Goal: Information Seeking & Learning: Learn about a topic

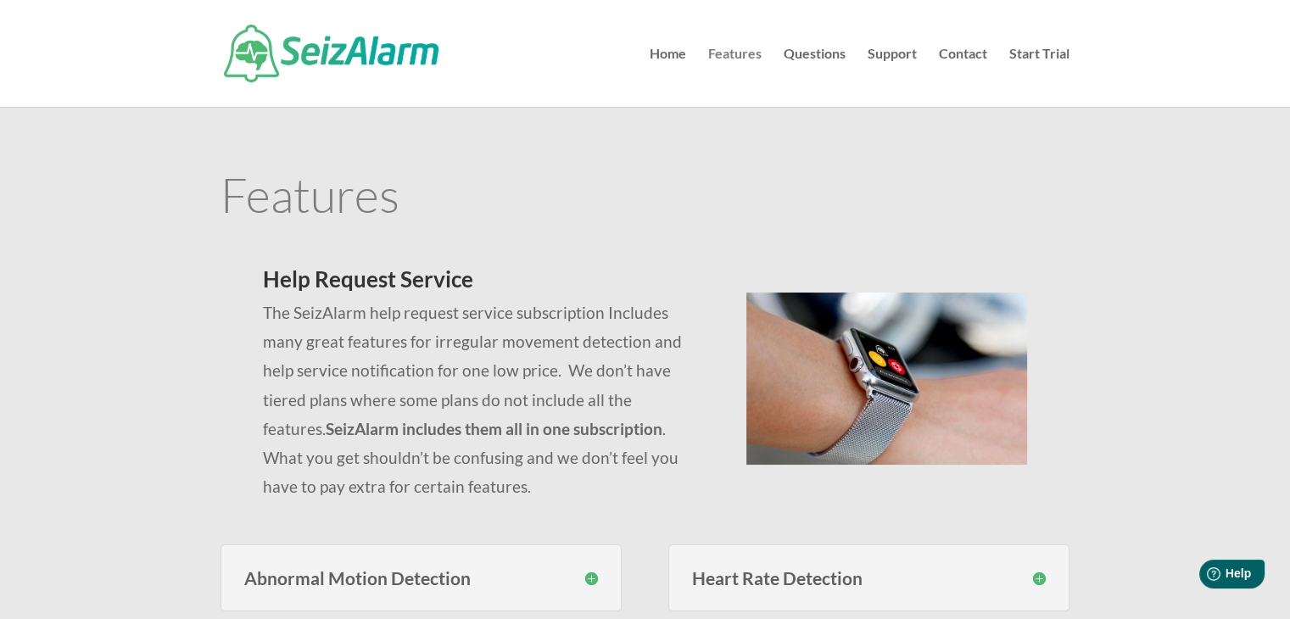
click at [723, 48] on link "Features" at bounding box center [734, 76] width 53 height 59
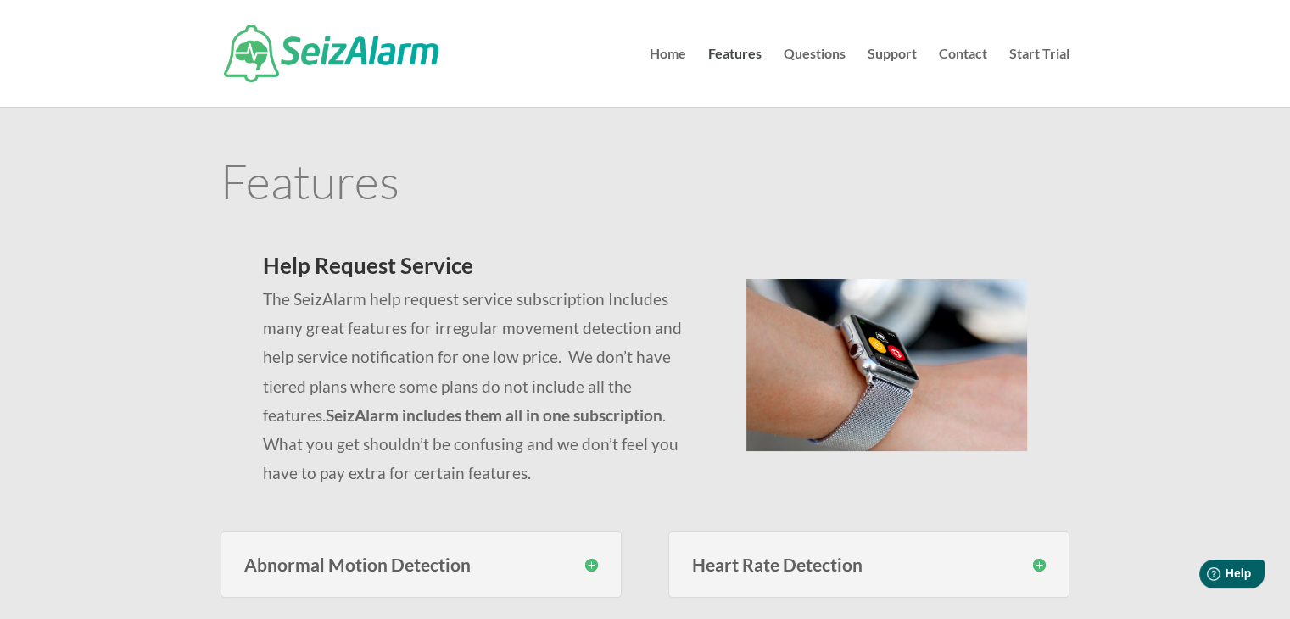
scroll to position [15, 0]
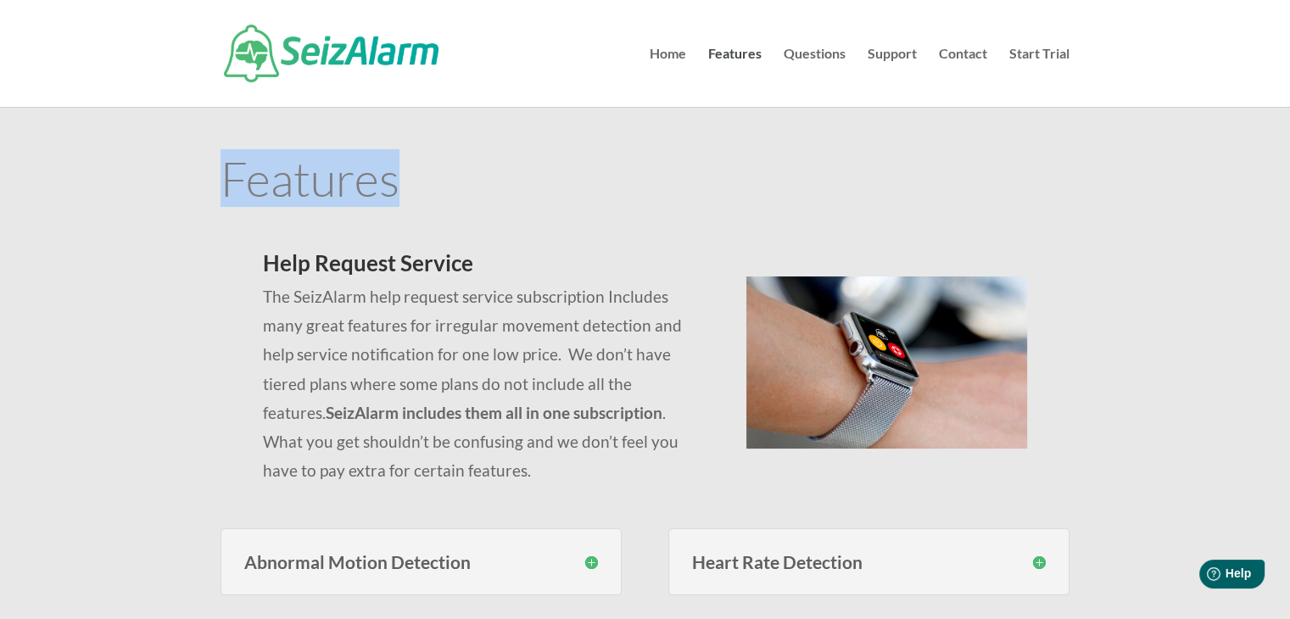
drag, startPoint x: 220, startPoint y: 177, endPoint x: 397, endPoint y: 182, distance: 177.3
click at [397, 182] on h1 "Features" at bounding box center [645, 182] width 849 height 56
copy h1 "Features"
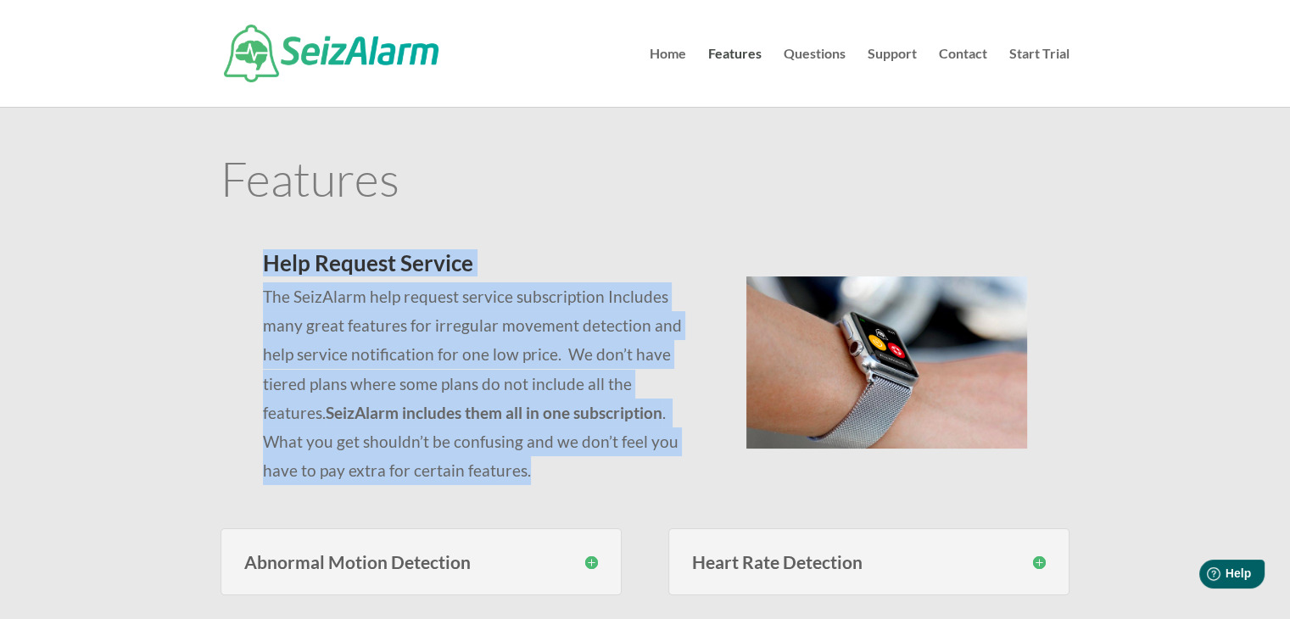
drag, startPoint x: 408, startPoint y: 472, endPoint x: 261, endPoint y: 265, distance: 253.7
click at [261, 265] on div "Help Request Service The SeizAlarm help request service subscription Includes m…" at bounding box center [645, 359] width 849 height 277
copy div "Help Request Service The SeizAlarm help request service subscription Includes m…"
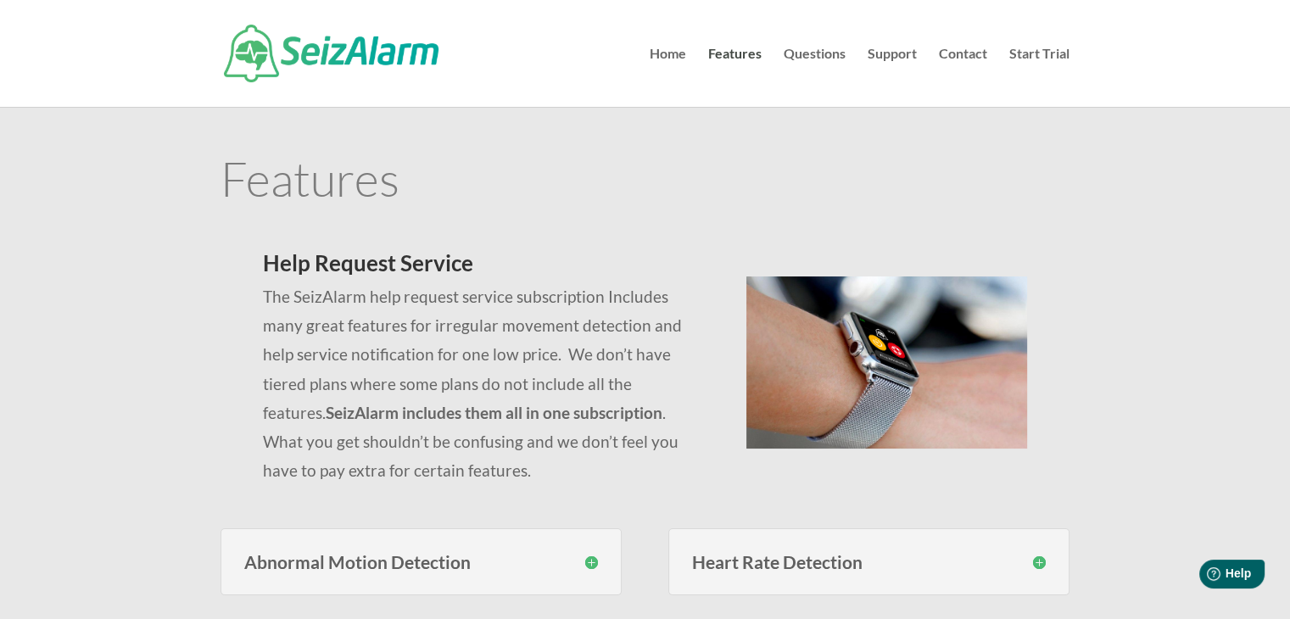
click at [411, 168] on h1 "Features" at bounding box center [645, 182] width 849 height 56
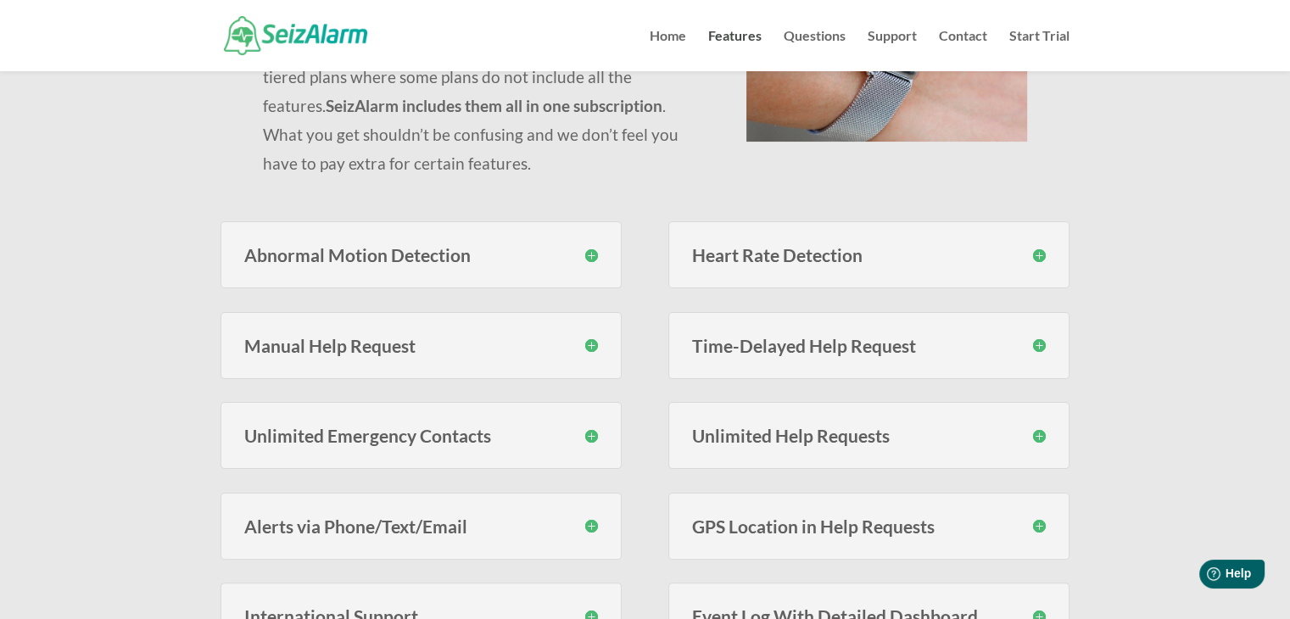
scroll to position [310, 0]
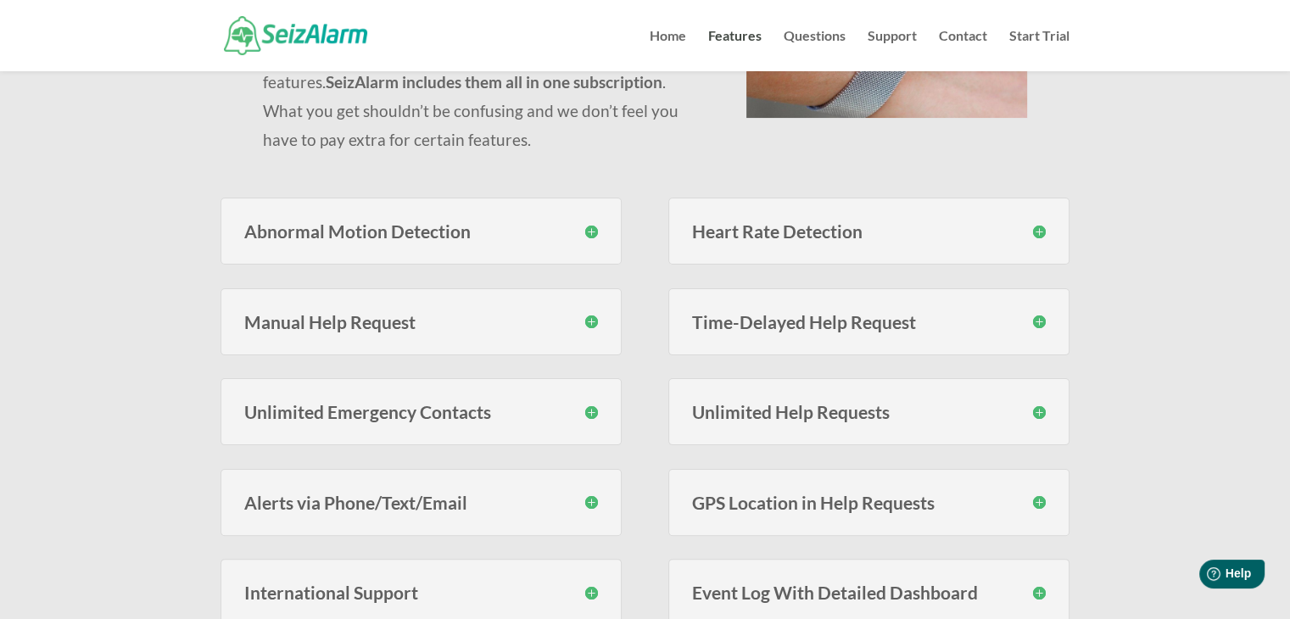
click at [590, 227] on h3 "Abnormal Motion Detection" at bounding box center [421, 231] width 354 height 18
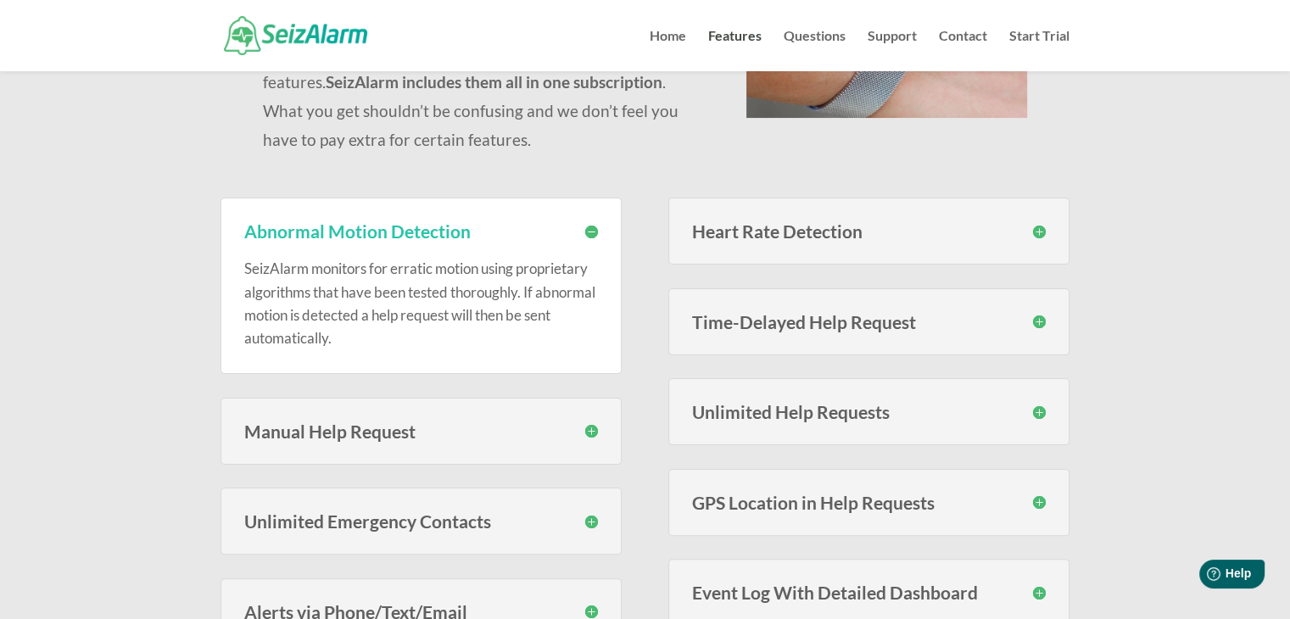
drag, startPoint x: 378, startPoint y: 335, endPoint x: 196, endPoint y: 222, distance: 214.4
click at [196, 222] on div "Features Help Request Service The SeizAlarm help request service subscription I…" at bounding box center [645, 405] width 1290 height 1291
copy div "Abnormal Motion Detection SeizAlarm monitors for erratic motion using proprieta…"
click at [985, 232] on h3 "Heart Rate Detection" at bounding box center [869, 231] width 354 height 18
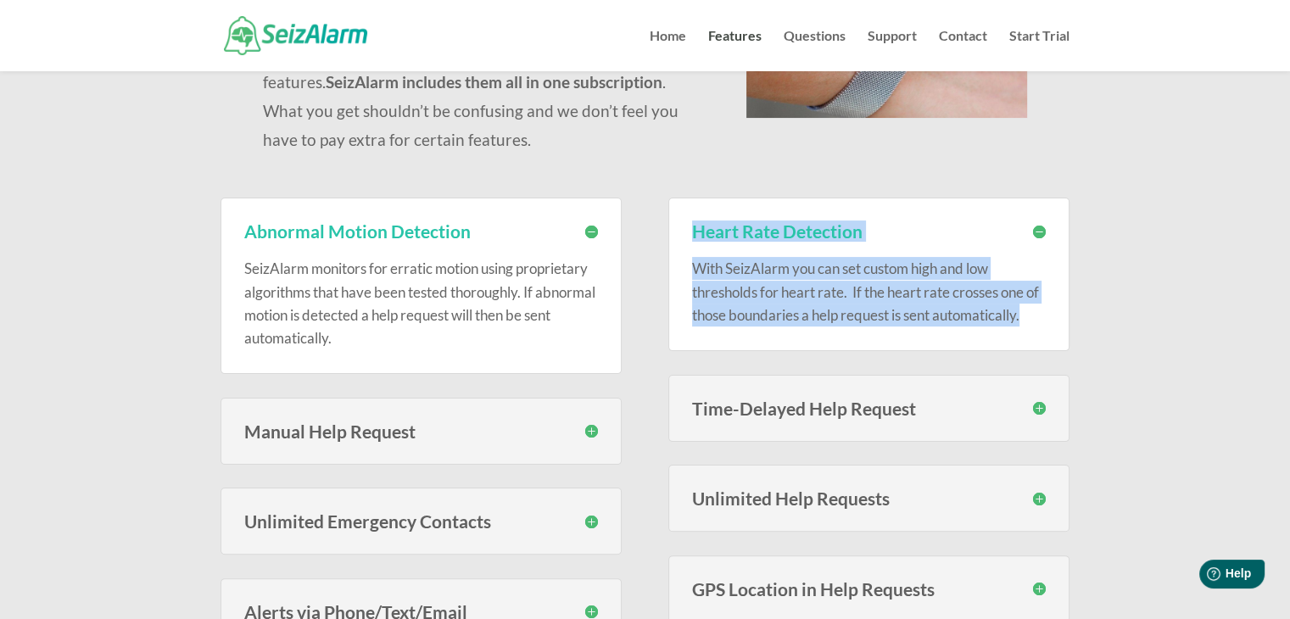
drag, startPoint x: 1031, startPoint y: 321, endPoint x: 692, endPoint y: 232, distance: 350.6
click at [692, 232] on div "Heart Rate Detection With SeizAlarm you can set custom high and low thresholds …" at bounding box center [868, 275] width 401 height 154
copy div "Heart Rate Detection With SeizAlarm you can set custom high and low thresholds …"
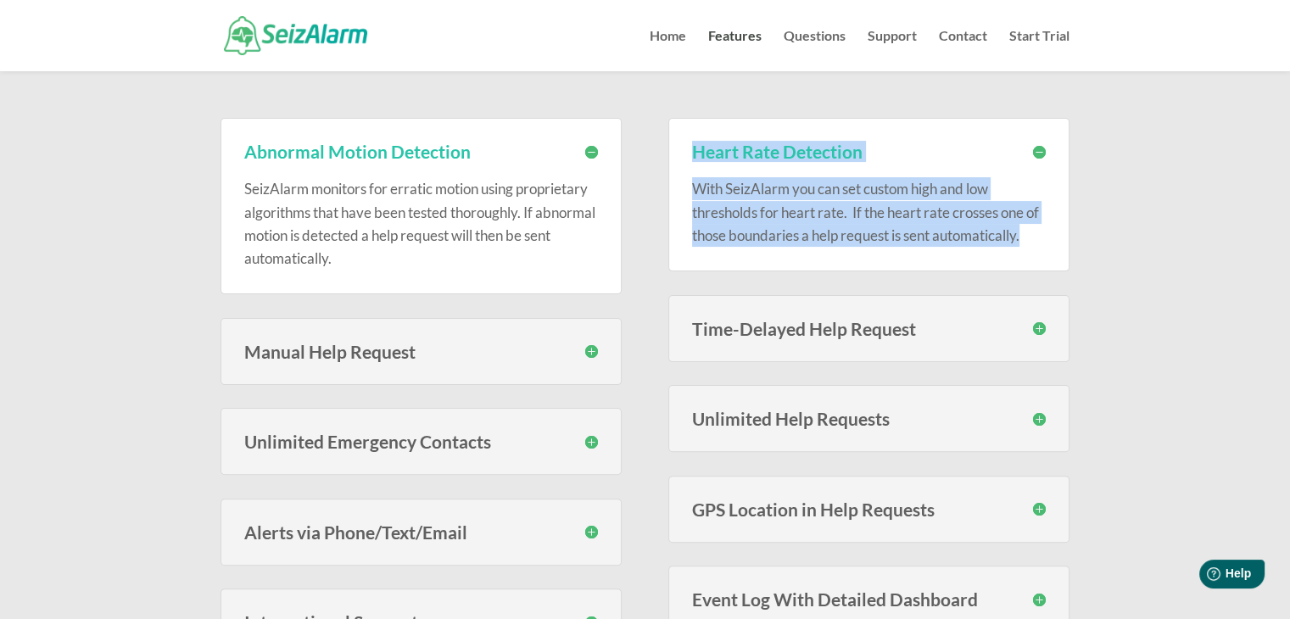
scroll to position [389, 0]
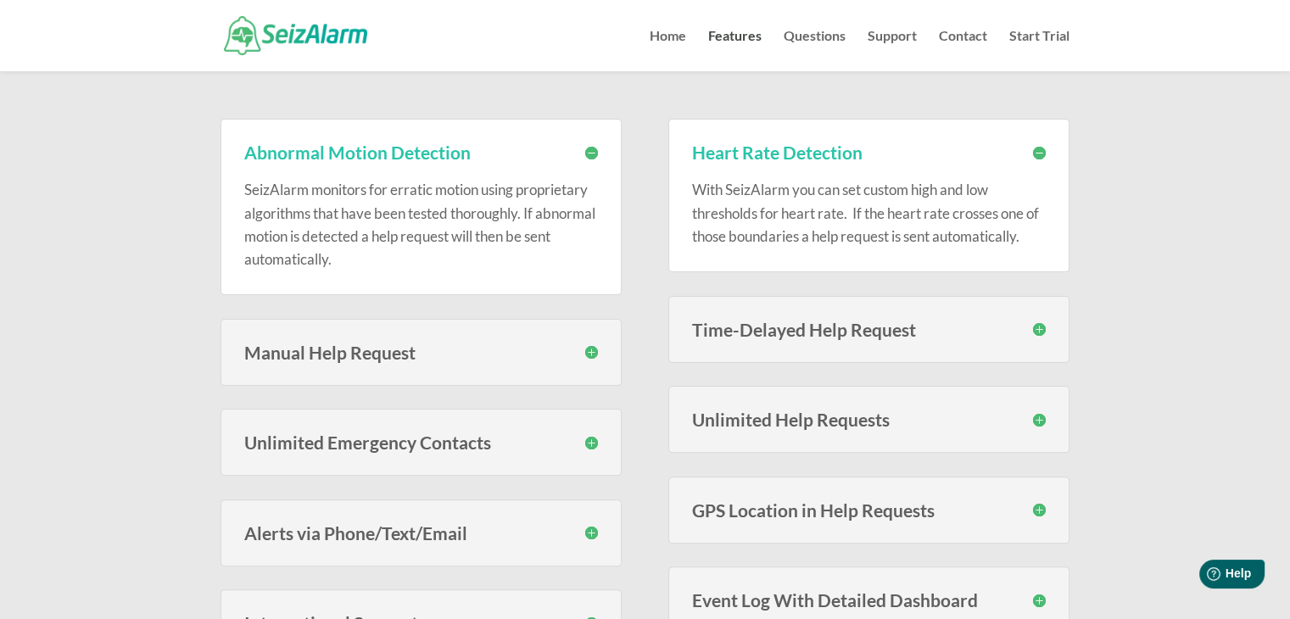
click at [594, 356] on h3 "Manual Help Request" at bounding box center [421, 353] width 354 height 18
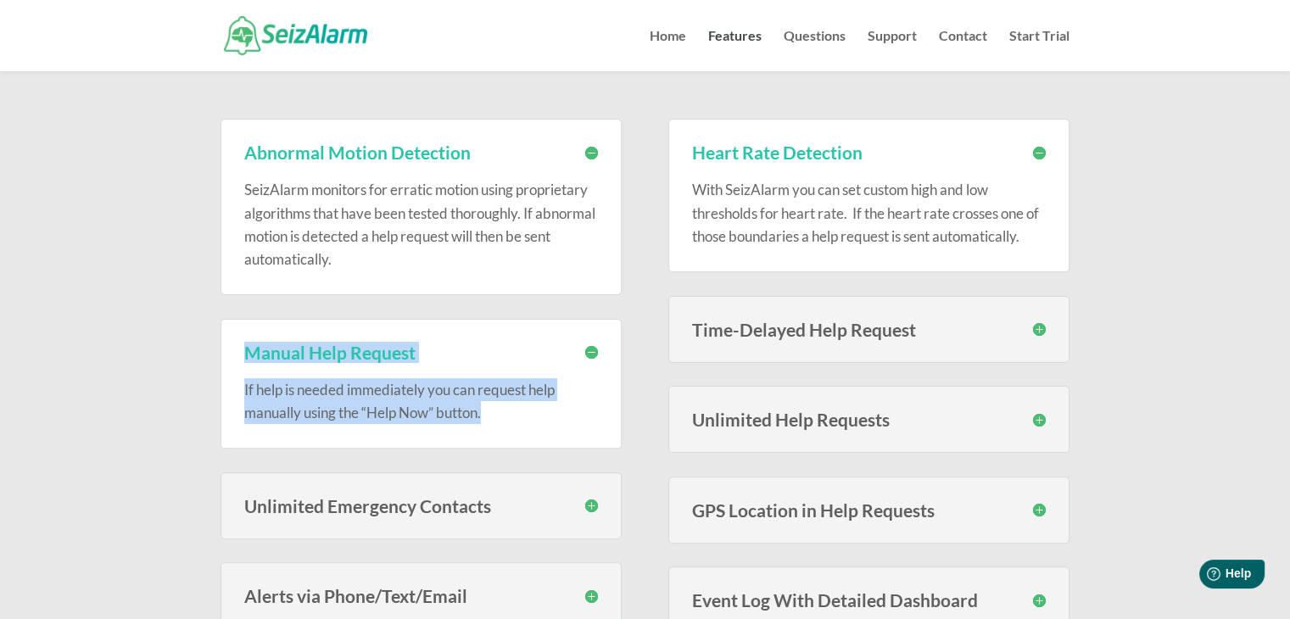
drag, startPoint x: 500, startPoint y: 418, endPoint x: 241, endPoint y: 346, distance: 268.6
click at [241, 346] on div "Manual Help Request If help is needed immediately you can request help manually…" at bounding box center [421, 384] width 401 height 130
copy div "Manual Help Request If help is needed immediately you can request help manually…"
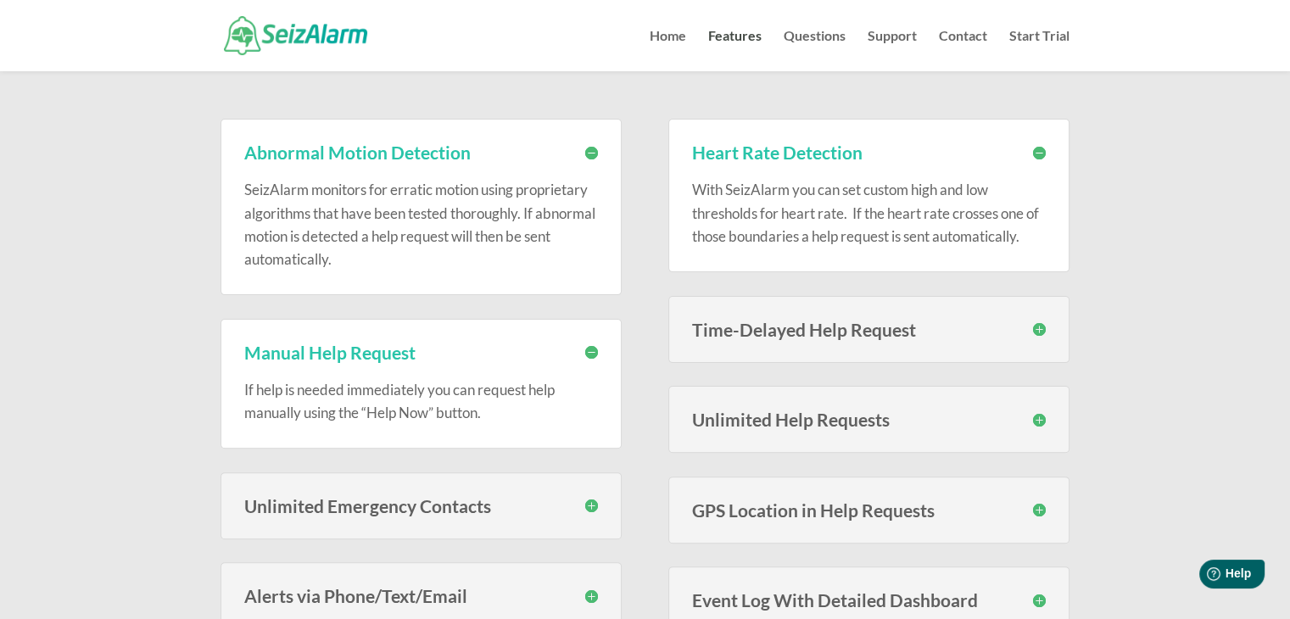
click at [899, 334] on h3 "Time-Delayed Help Request" at bounding box center [869, 330] width 354 height 18
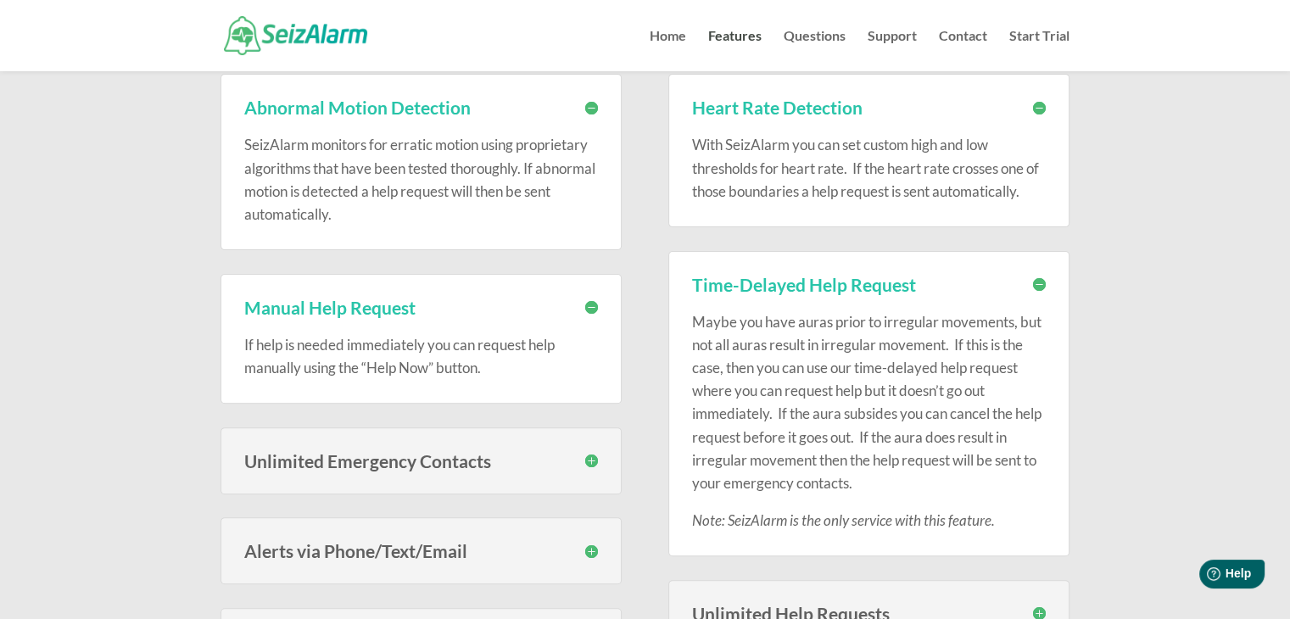
scroll to position [444, 0]
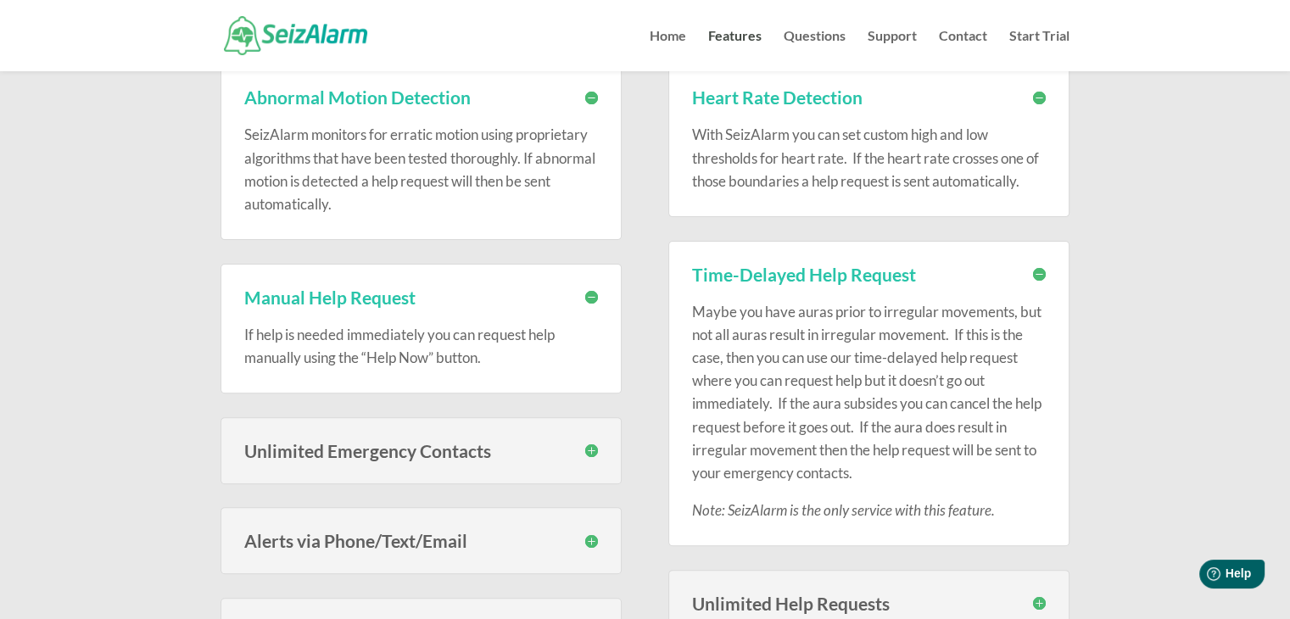
drag, startPoint x: 916, startPoint y: 527, endPoint x: 816, endPoint y: 455, distance: 122.9
click at [816, 455] on p "Maybe you have auras prior to irregular movements, but not all auras result in …" at bounding box center [869, 399] width 354 height 199
drag, startPoint x: 1034, startPoint y: 515, endPoint x: 669, endPoint y: 244, distance: 454.1
click at [669, 244] on div "Time-Delayed Help Request Maybe you have auras prior to irregular movements, bu…" at bounding box center [868, 394] width 401 height 306
copy div "Time-Delayed Help Request Maybe you have auras prior to irregular movements, bu…"
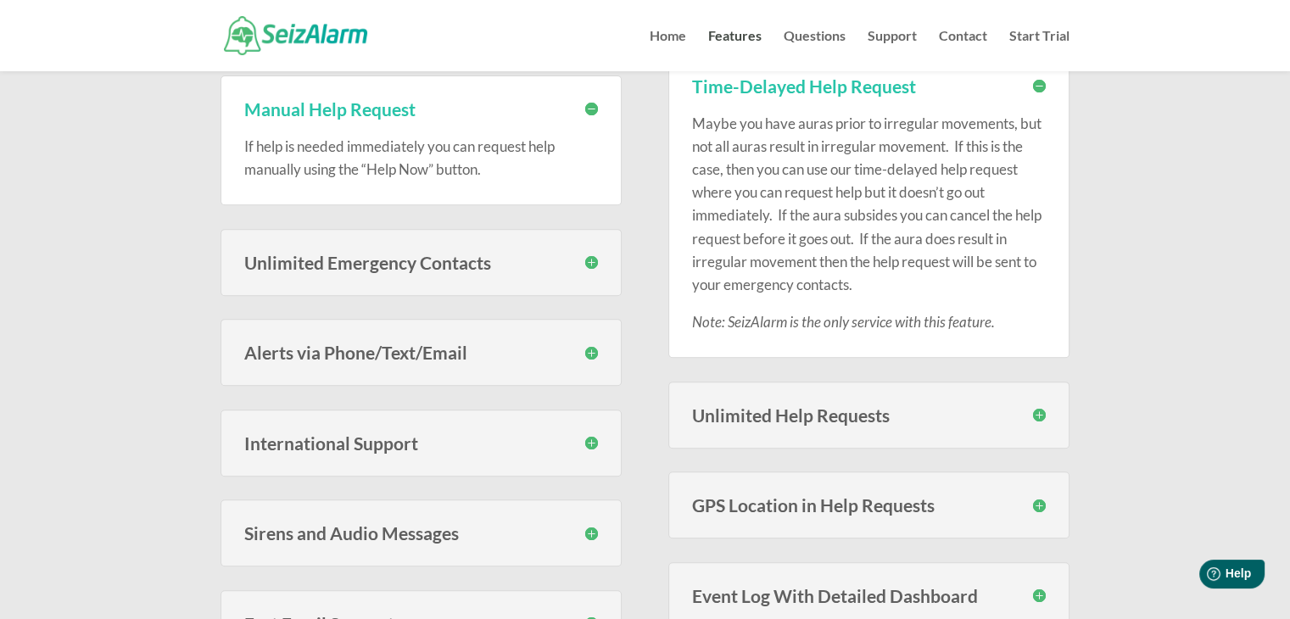
scroll to position [631, 0]
click at [485, 280] on div "Unlimited Emergency Contacts Unlike many others services, SeizAlarm does not li…" at bounding box center [421, 264] width 401 height 67
click at [586, 261] on h3 "Unlimited Emergency Contacts" at bounding box center [421, 264] width 354 height 18
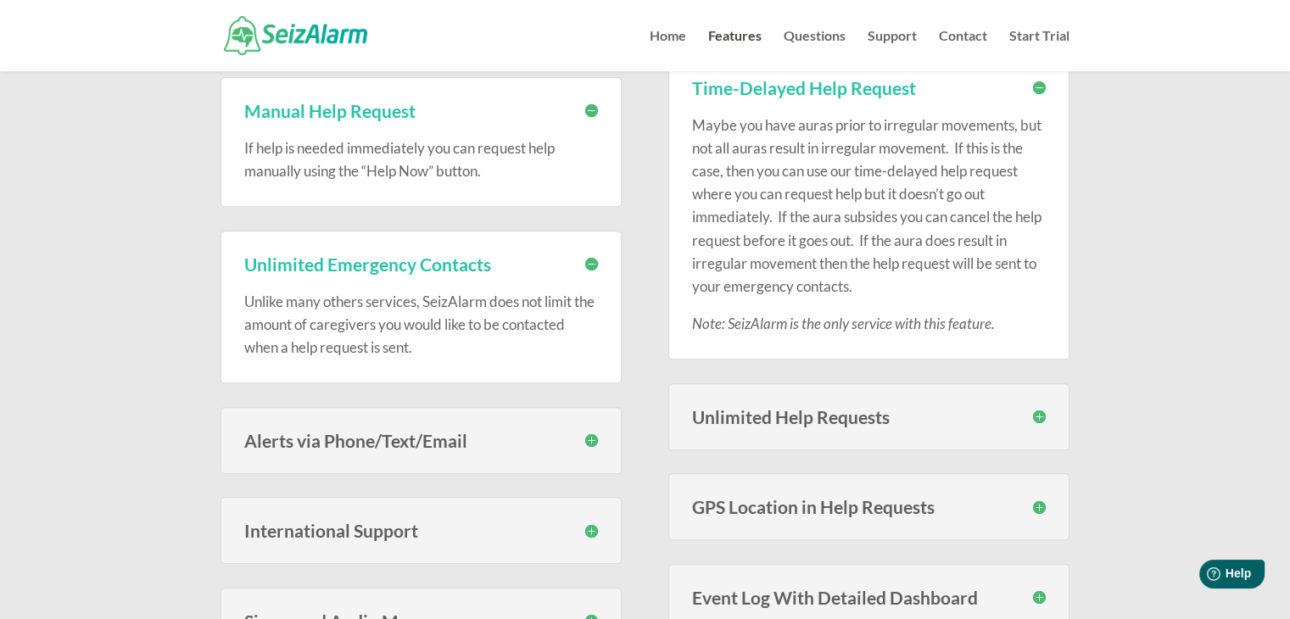
click at [598, 431] on div "Alerts via Phone/Text/Email You have the option to have your emergency contacts…" at bounding box center [421, 440] width 401 height 67
click at [590, 439] on h3 "Alerts via Phone/Text/Email" at bounding box center [421, 441] width 354 height 18
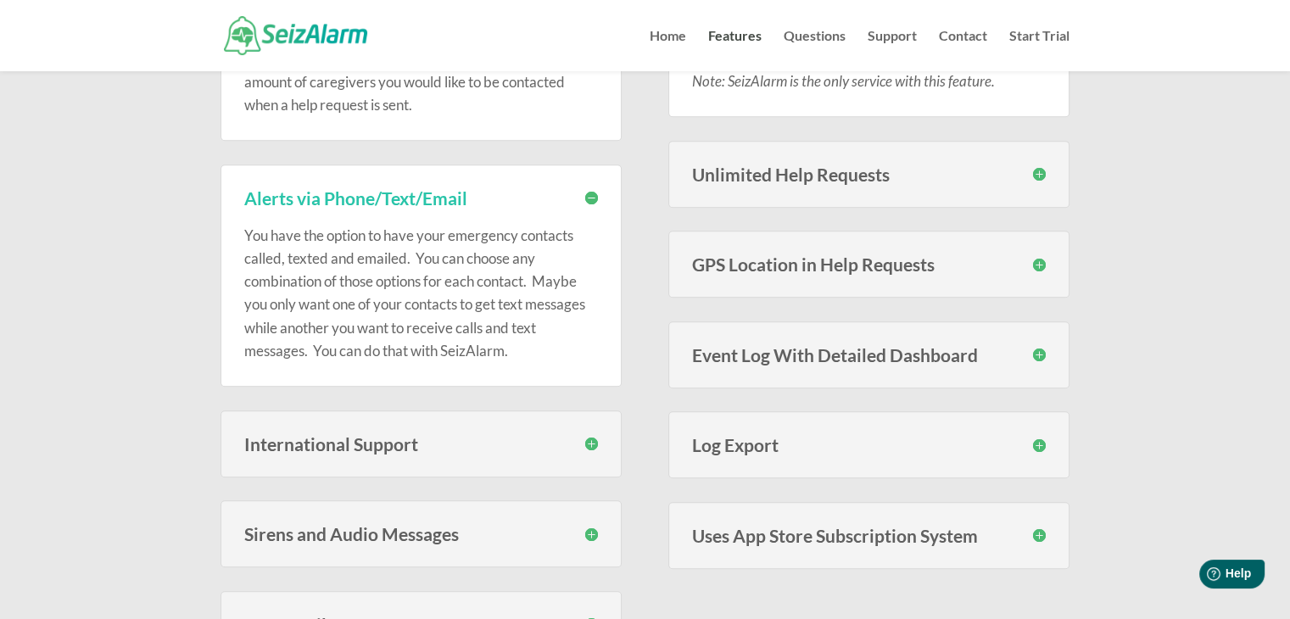
click at [590, 439] on h3 "International Support" at bounding box center [421, 444] width 354 height 18
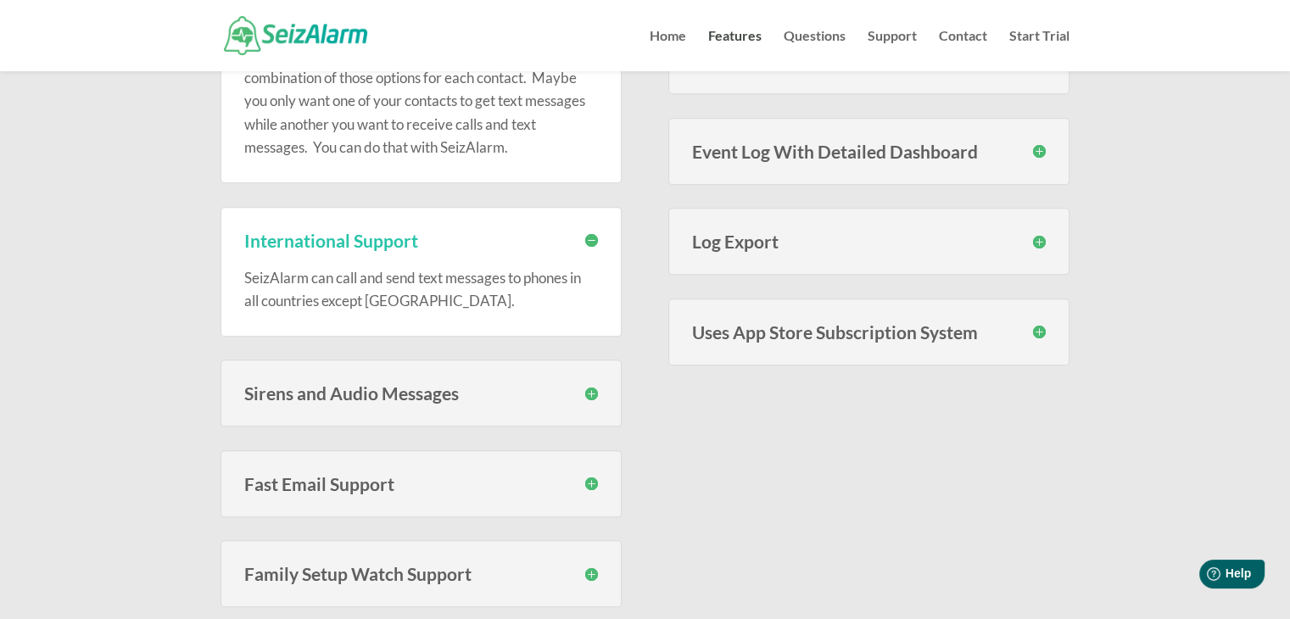
scroll to position [1079, 0]
click at [585, 402] on div "Sirens and Audio Messages During an event you can optionally choose to have a s…" at bounding box center [421, 391] width 401 height 67
click at [587, 391] on h3 "Sirens and Audio Messages" at bounding box center [421, 392] width 354 height 18
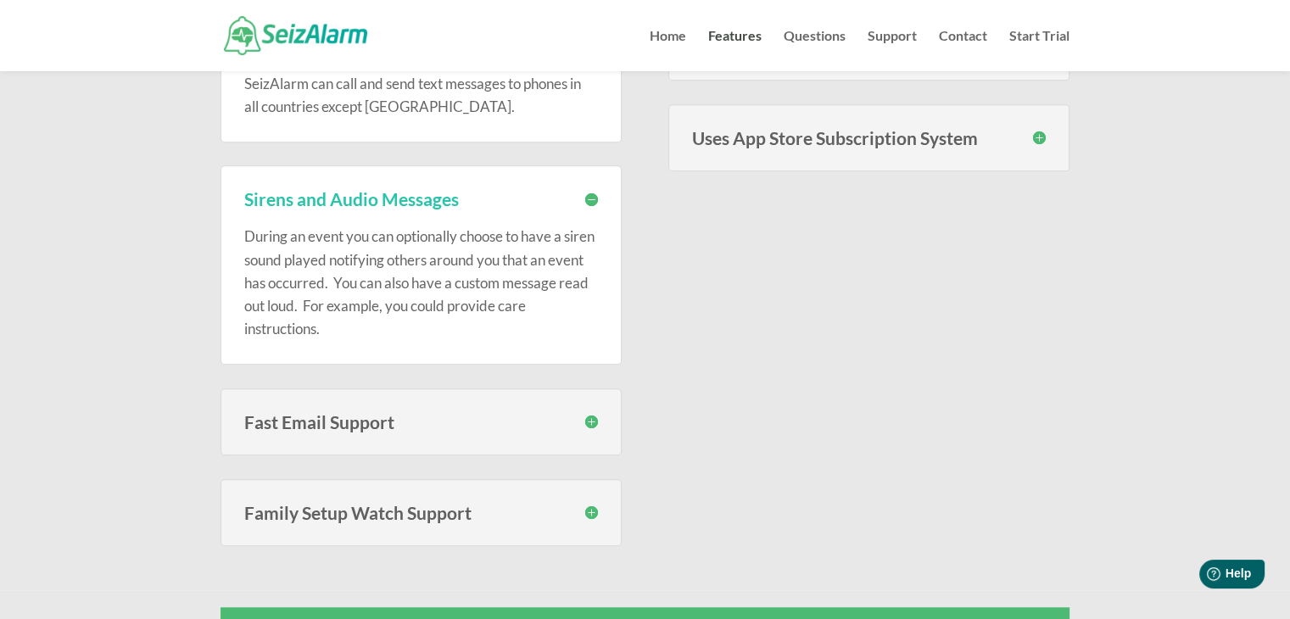
scroll to position [1288, 0]
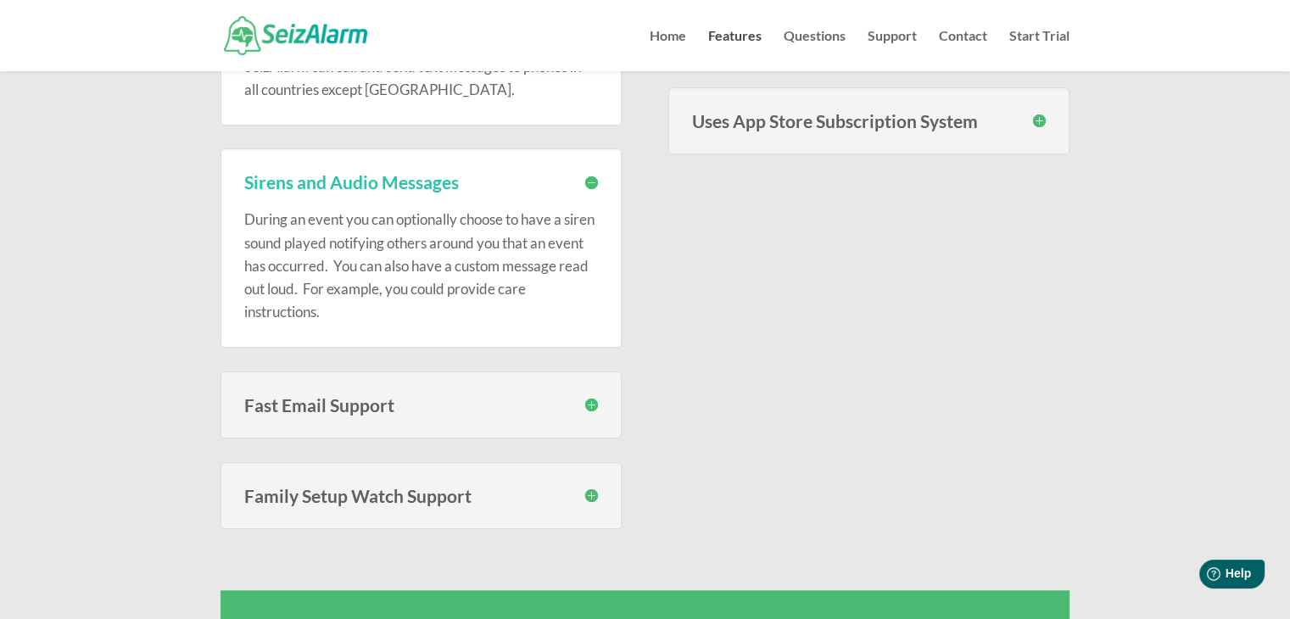
click at [589, 403] on h3 "Fast Email Support" at bounding box center [421, 405] width 354 height 18
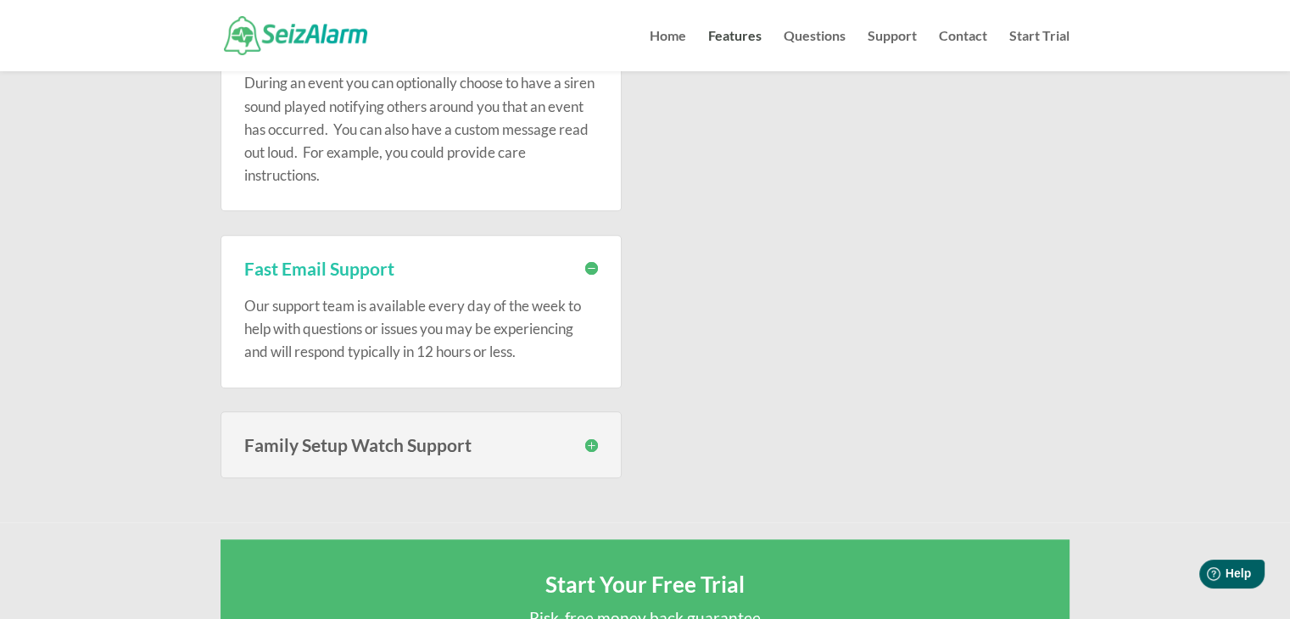
scroll to position [1427, 0]
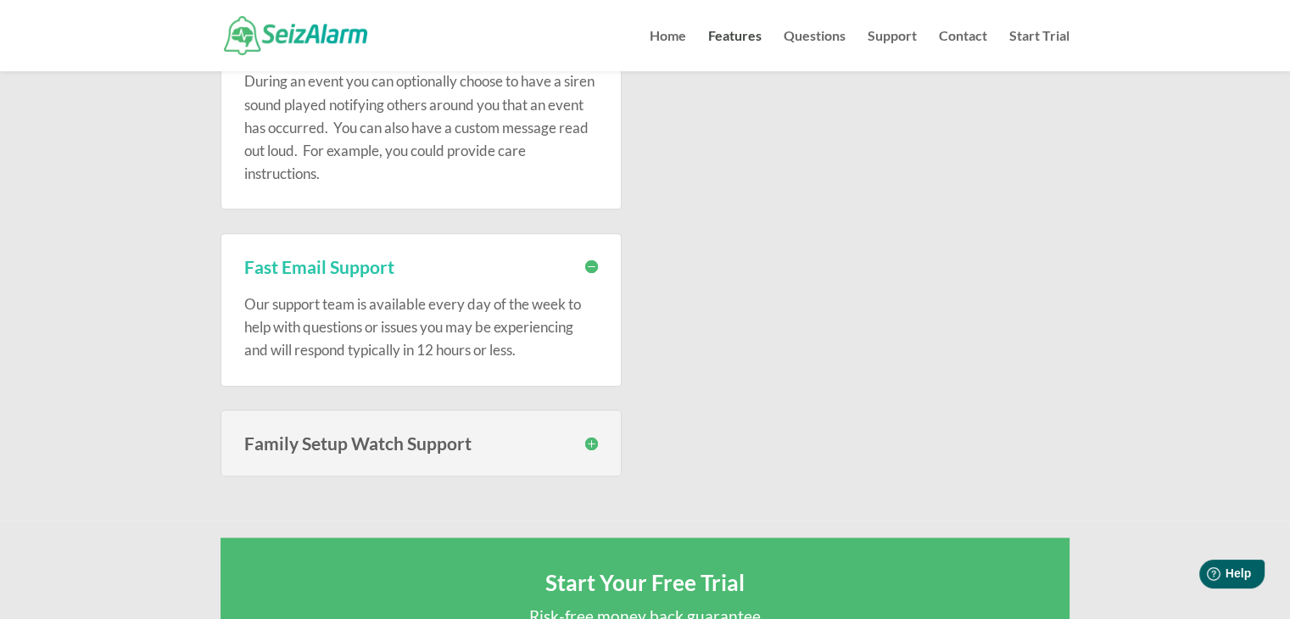
click at [593, 441] on h3 "Family Setup Watch Support" at bounding box center [421, 443] width 354 height 18
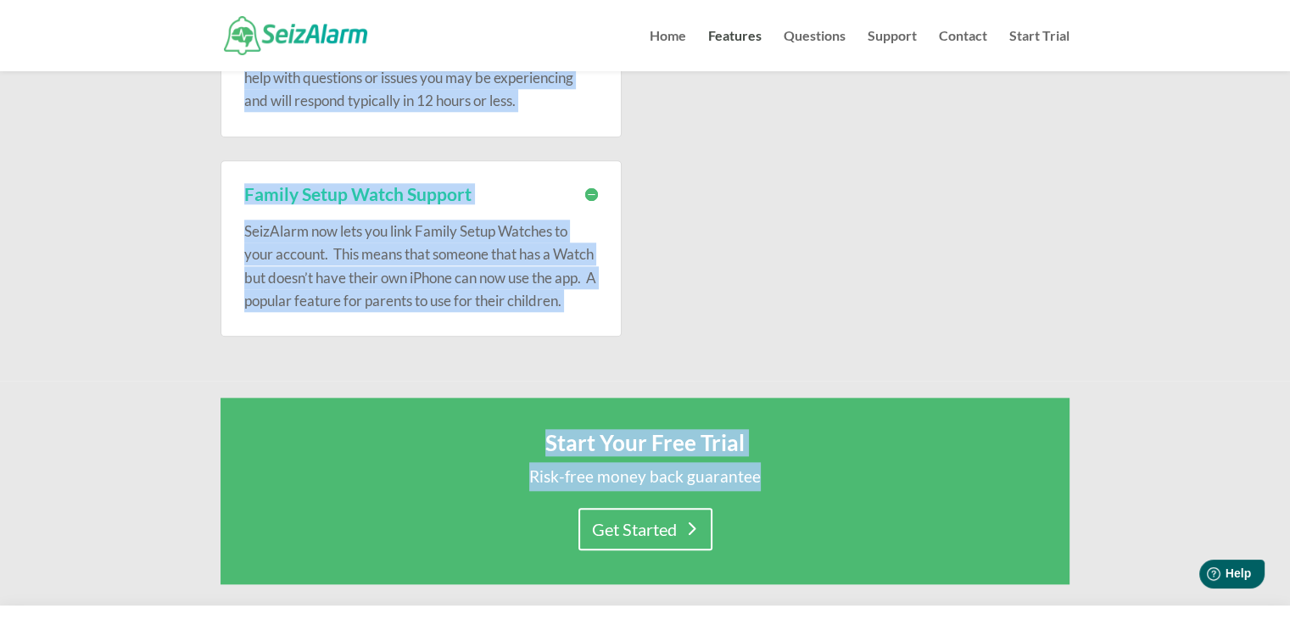
scroll to position [1693, 0]
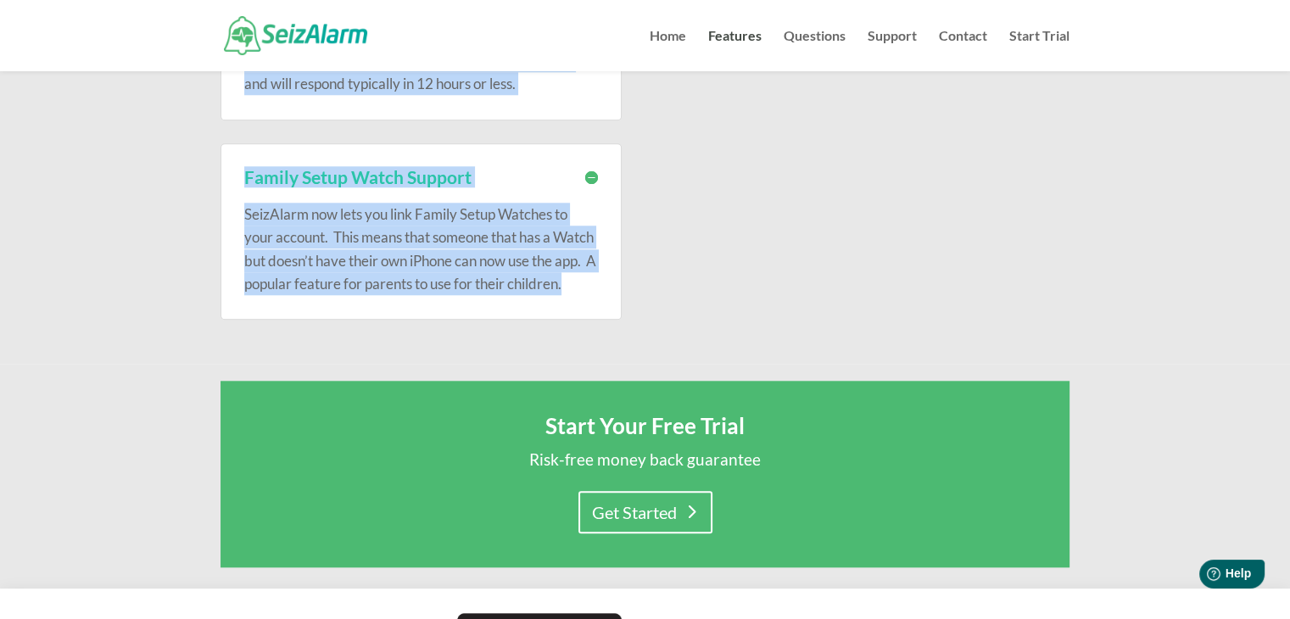
drag, startPoint x: 231, startPoint y: 276, endPoint x: 342, endPoint y: 313, distance: 117.2
copy div "Unlimited Emergency Contacts Unlike many others services, SeizAlarm does not li…"
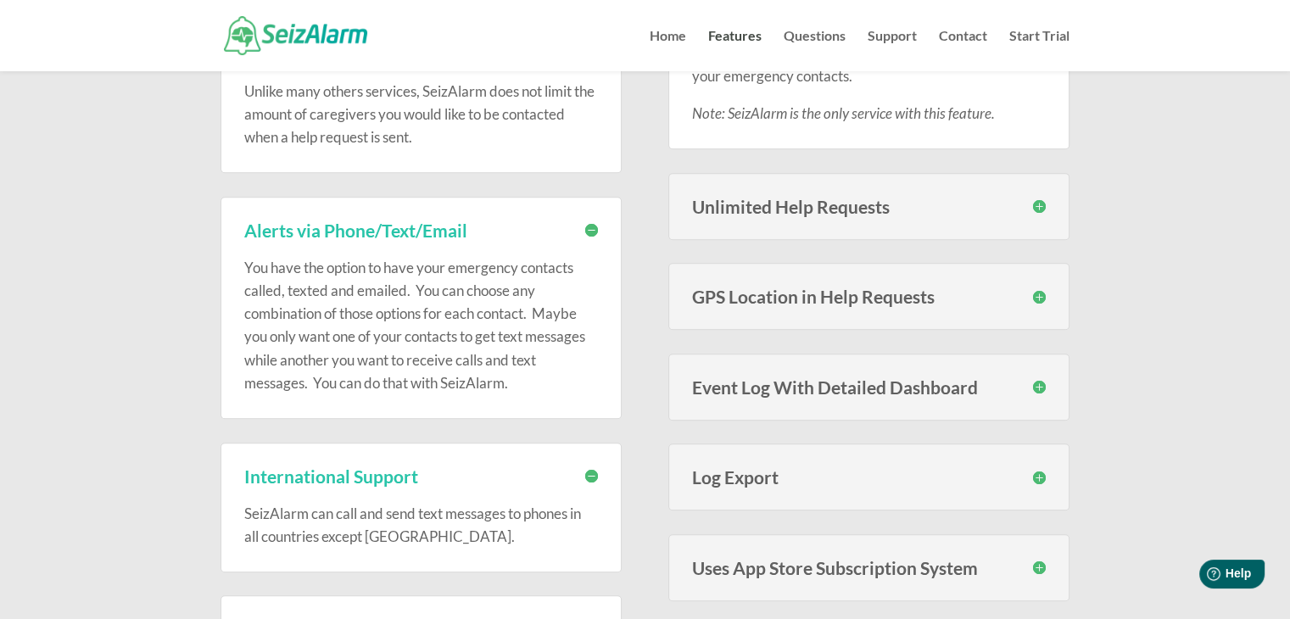
scroll to position [854, 0]
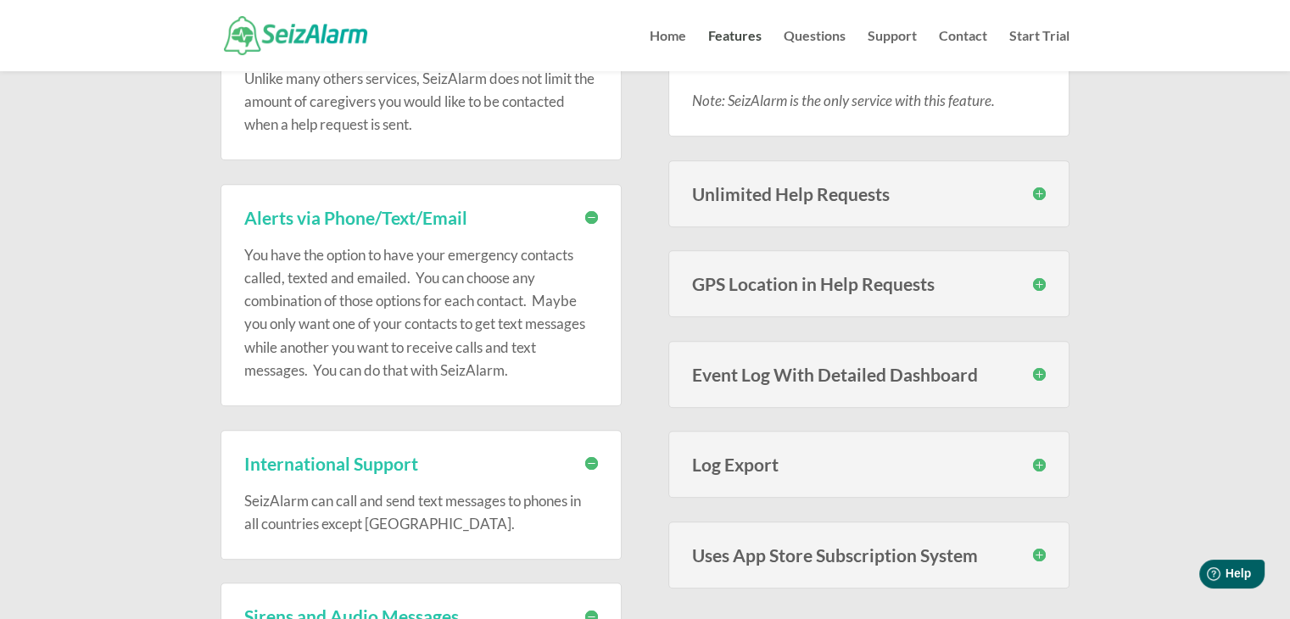
click at [872, 214] on div "Unlimited Help Requests You are not limited to a fixed amount of help requests …" at bounding box center [868, 193] width 401 height 67
click at [879, 199] on h3 "Unlimited Help Requests" at bounding box center [869, 194] width 354 height 18
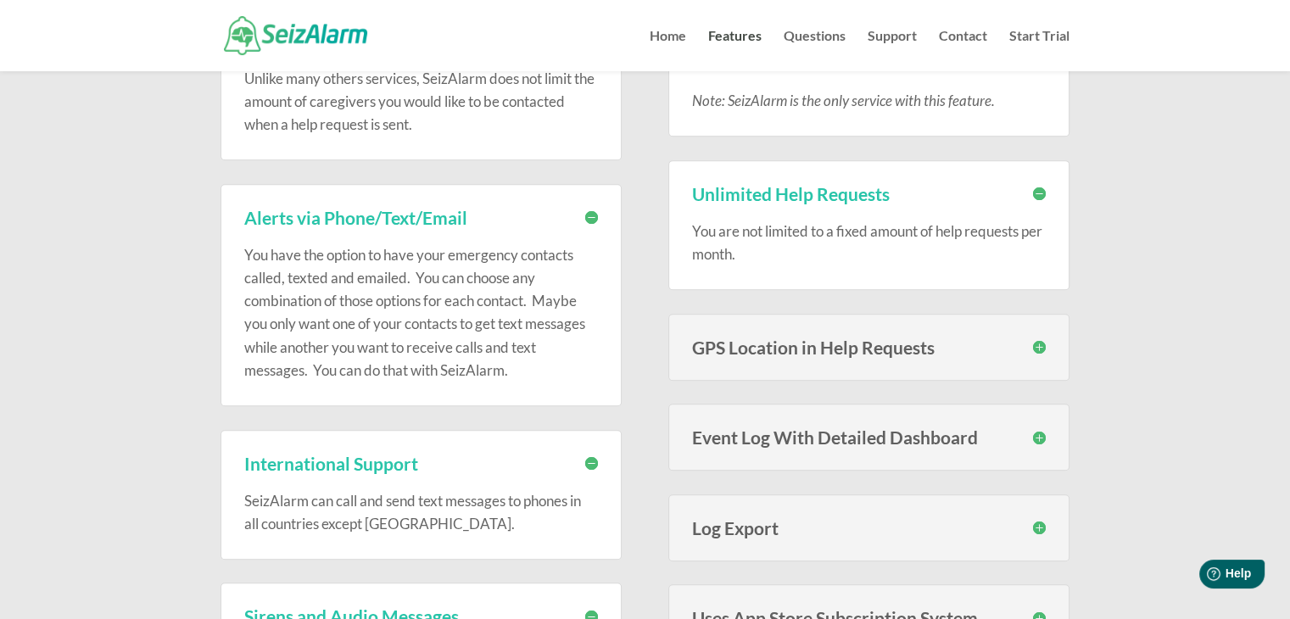
click at [801, 358] on div "GPS Location in Help Requests When help requests are sent, your location is pro…" at bounding box center [868, 347] width 401 height 67
click at [794, 338] on h3 "GPS Location in Help Requests" at bounding box center [869, 347] width 354 height 18
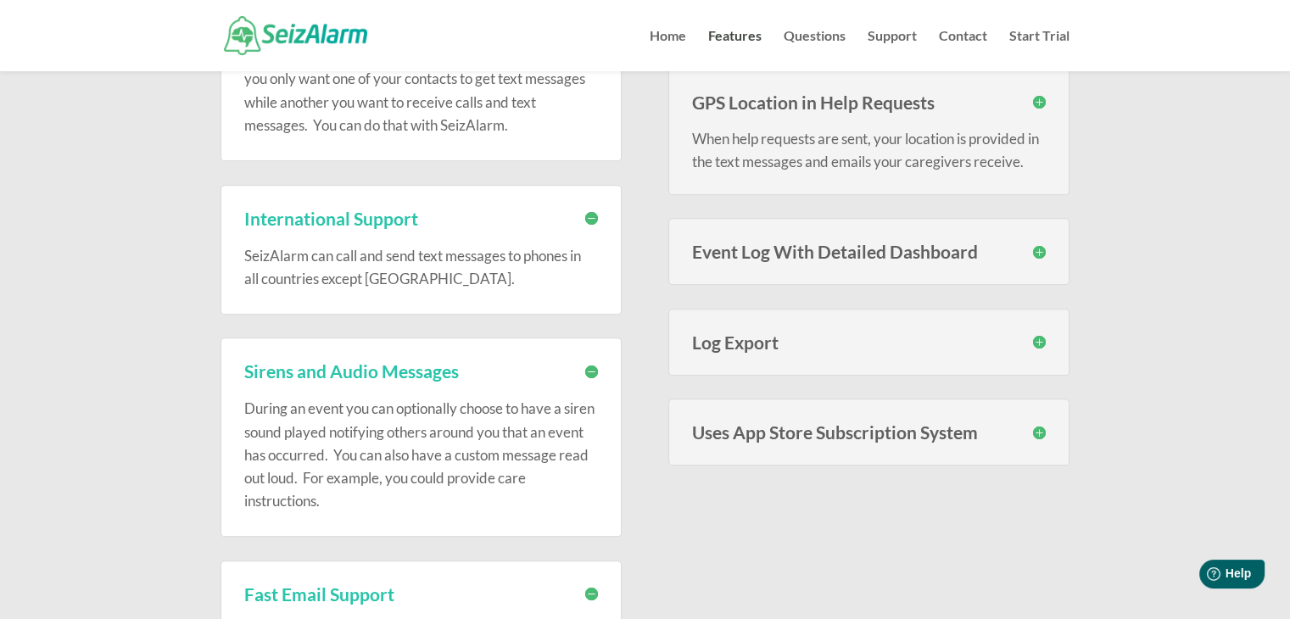
scroll to position [1102, 0]
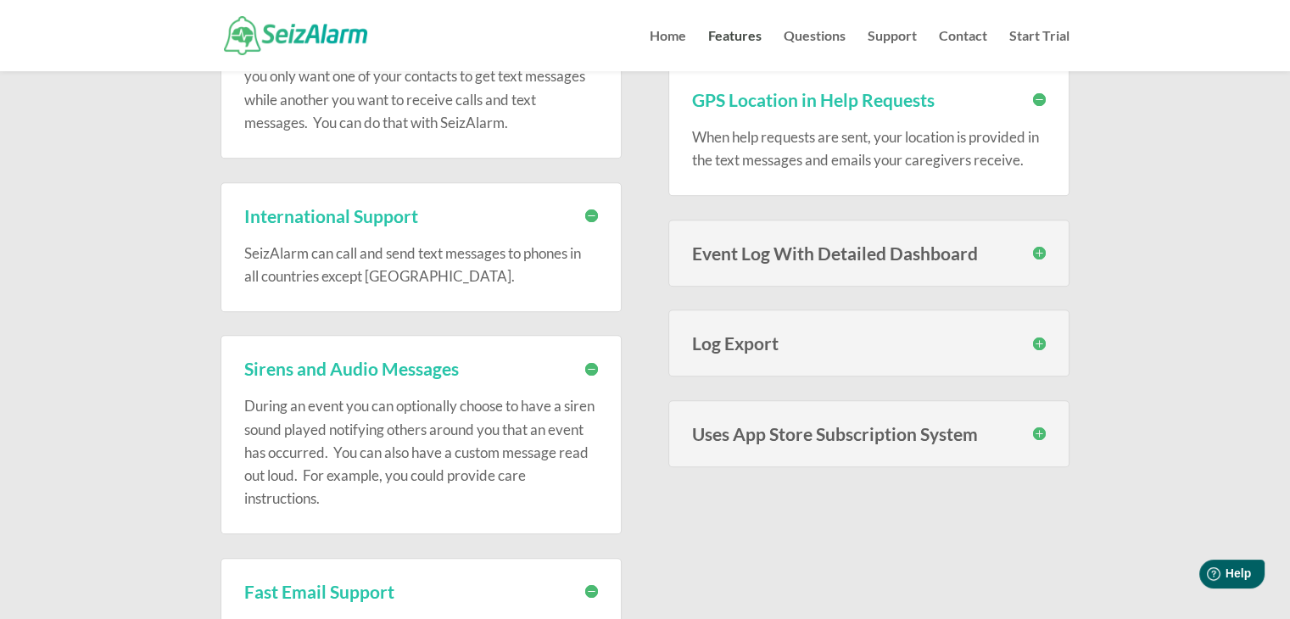
drag, startPoint x: 780, startPoint y: 265, endPoint x: 778, endPoint y: 249, distance: 16.3
click at [778, 249] on div "Event Log With Detailed Dashboard Every irregular motion event is saved in a lo…" at bounding box center [868, 253] width 401 height 67
click at [778, 249] on h3 "Event Log With Detailed Dashboard" at bounding box center [869, 253] width 354 height 18
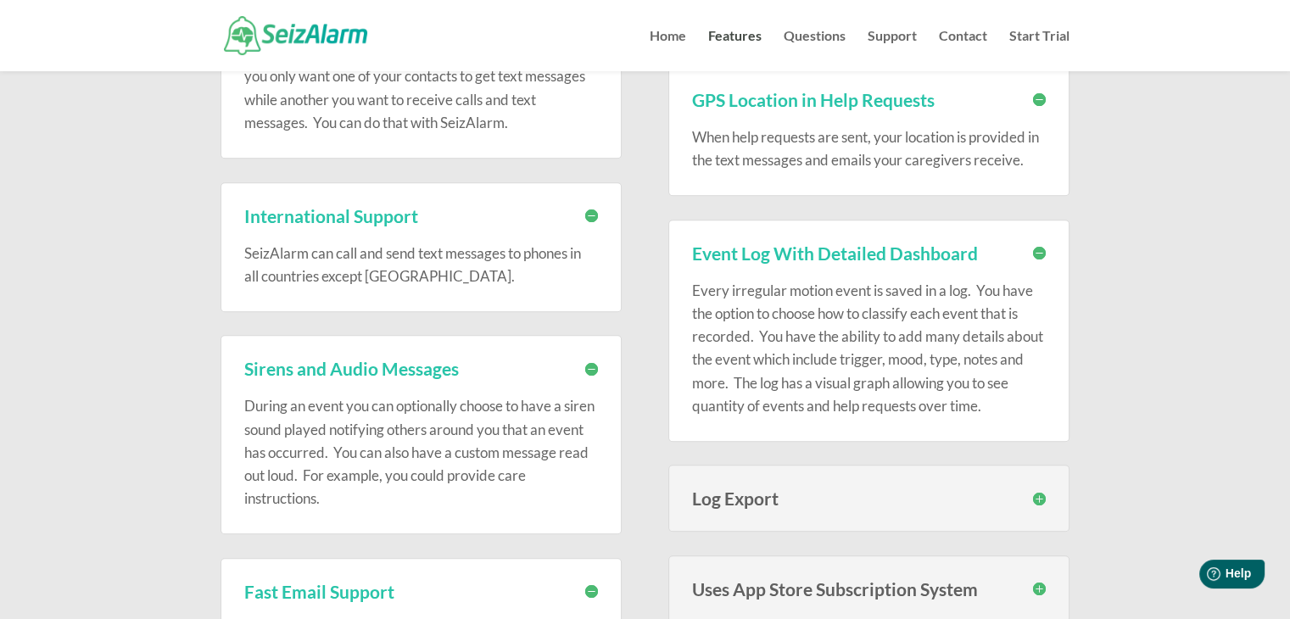
click at [729, 500] on h3 "Log Export" at bounding box center [869, 498] width 354 height 18
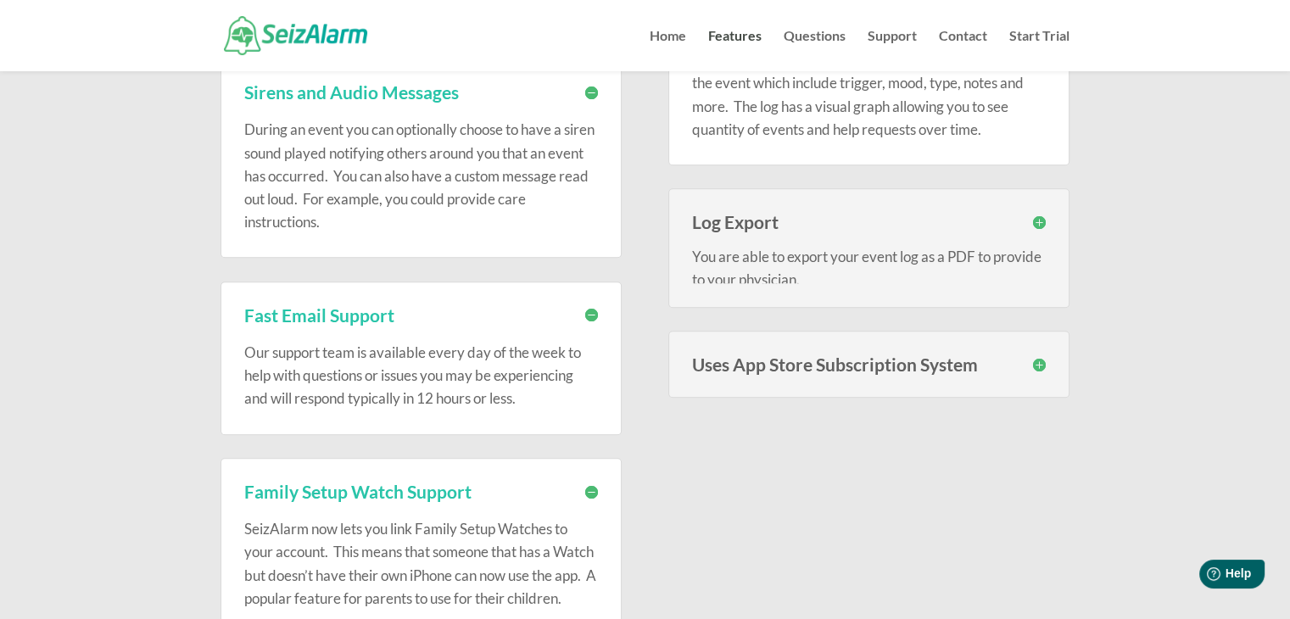
scroll to position [1388, 0]
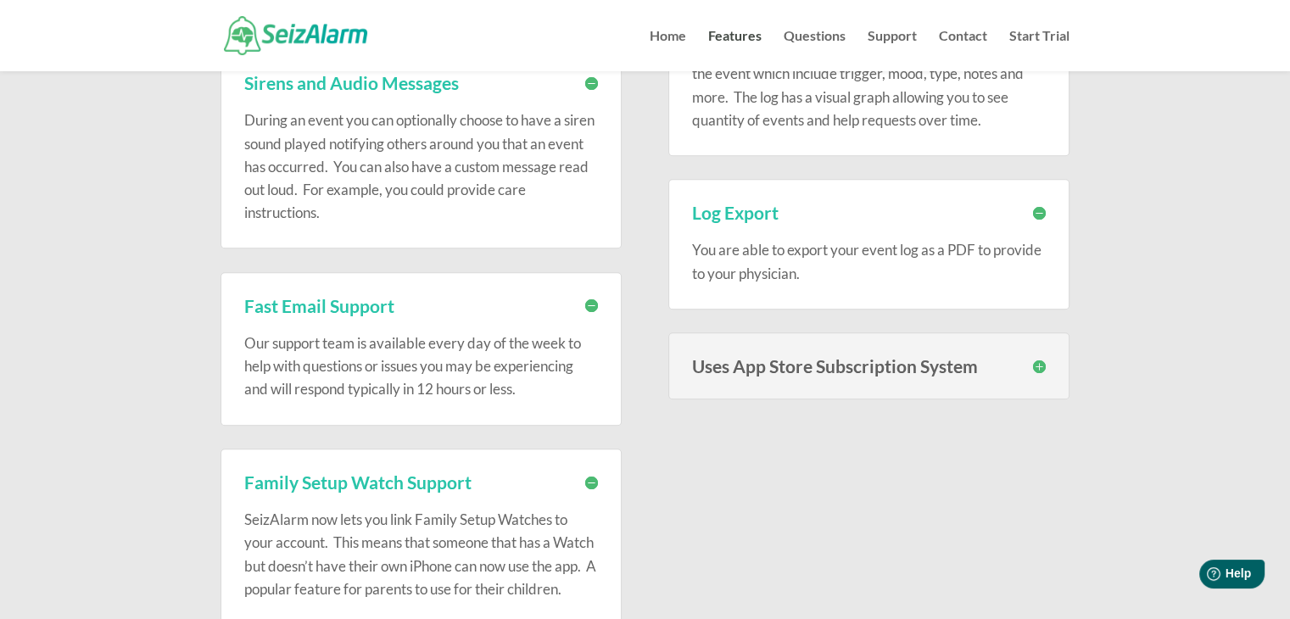
click at [722, 361] on h3 "Uses App Store Subscription System" at bounding box center [869, 366] width 354 height 18
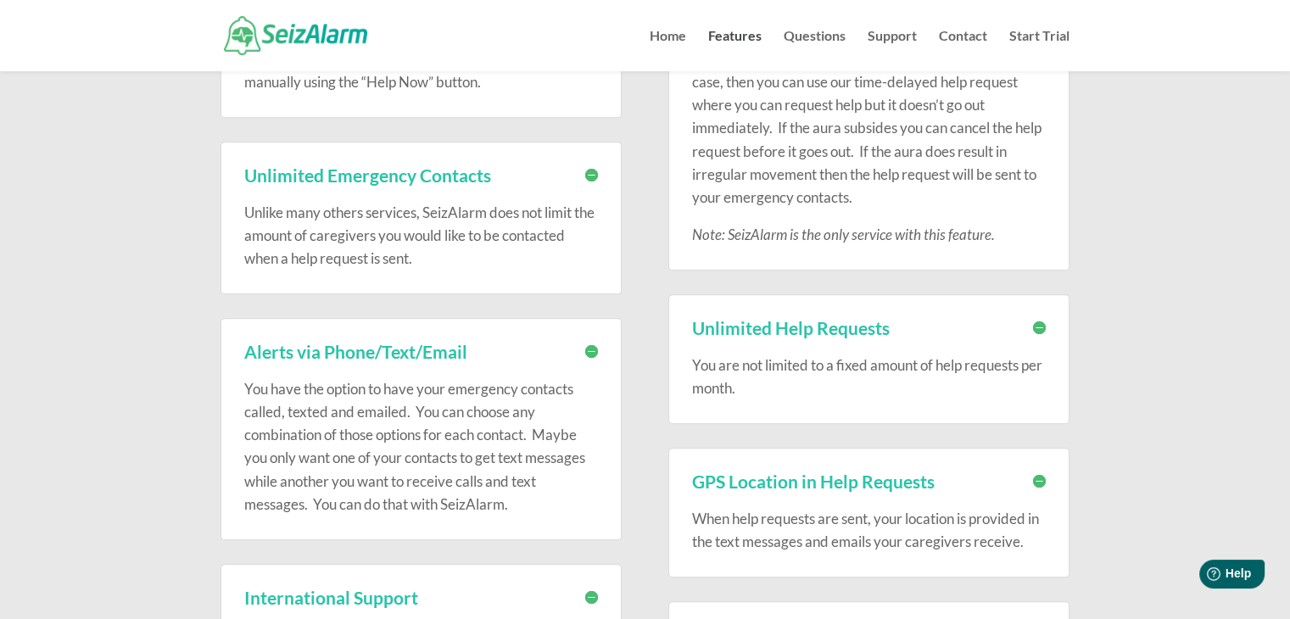
scroll to position [726, 0]
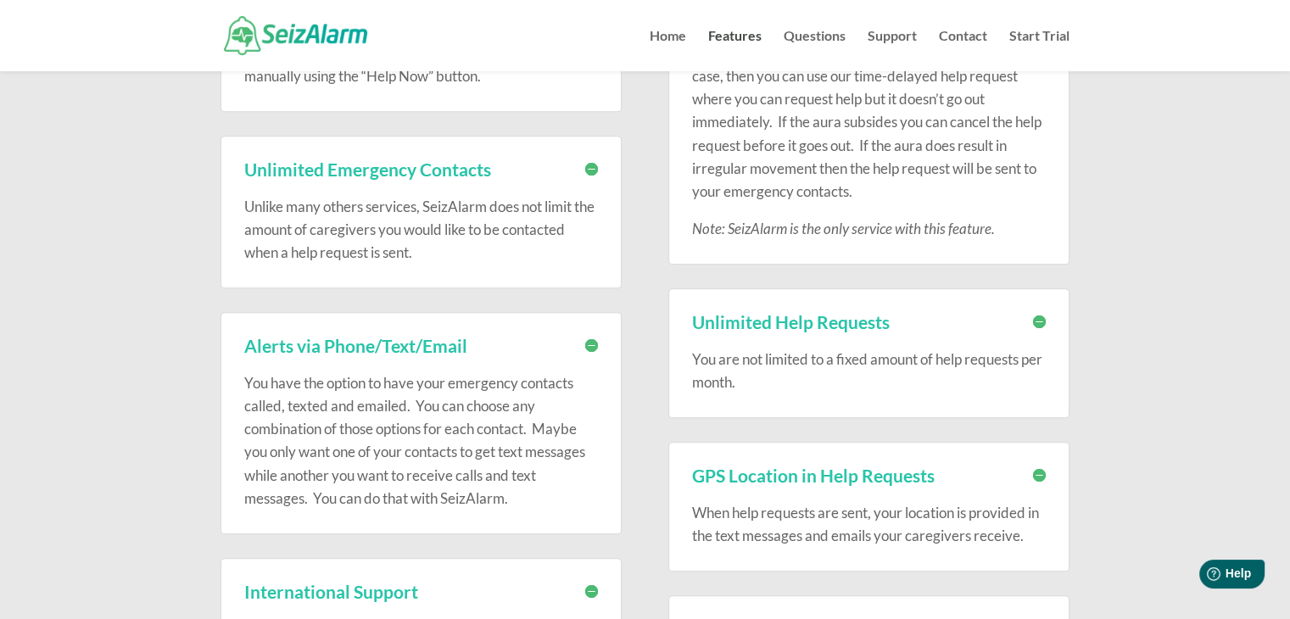
click at [694, 318] on h3 "Unlimited Help Requests" at bounding box center [869, 322] width 354 height 18
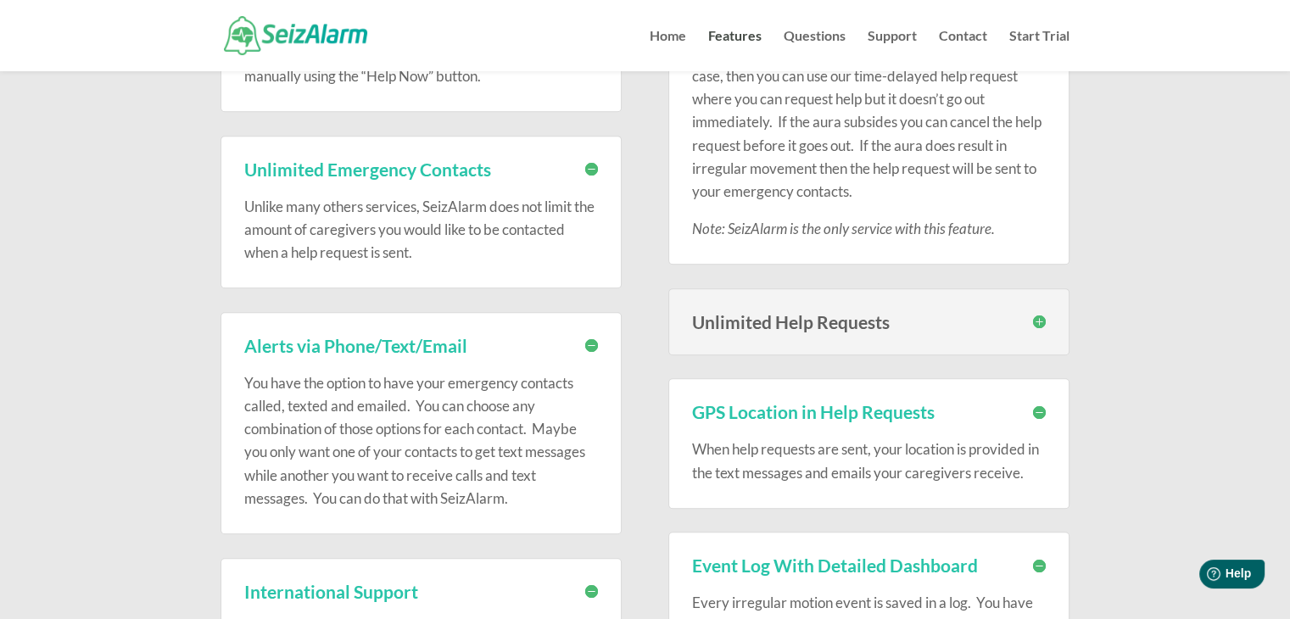
click at [704, 321] on h3 "Unlimited Help Requests" at bounding box center [869, 322] width 354 height 18
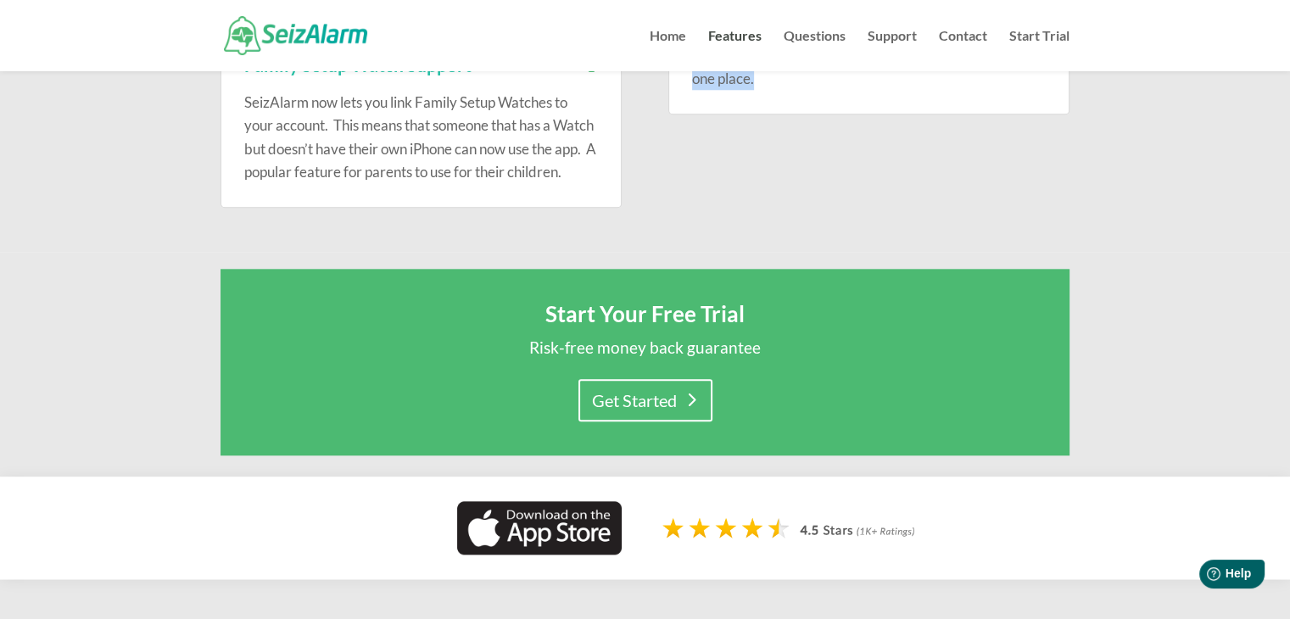
scroll to position [1774, 0]
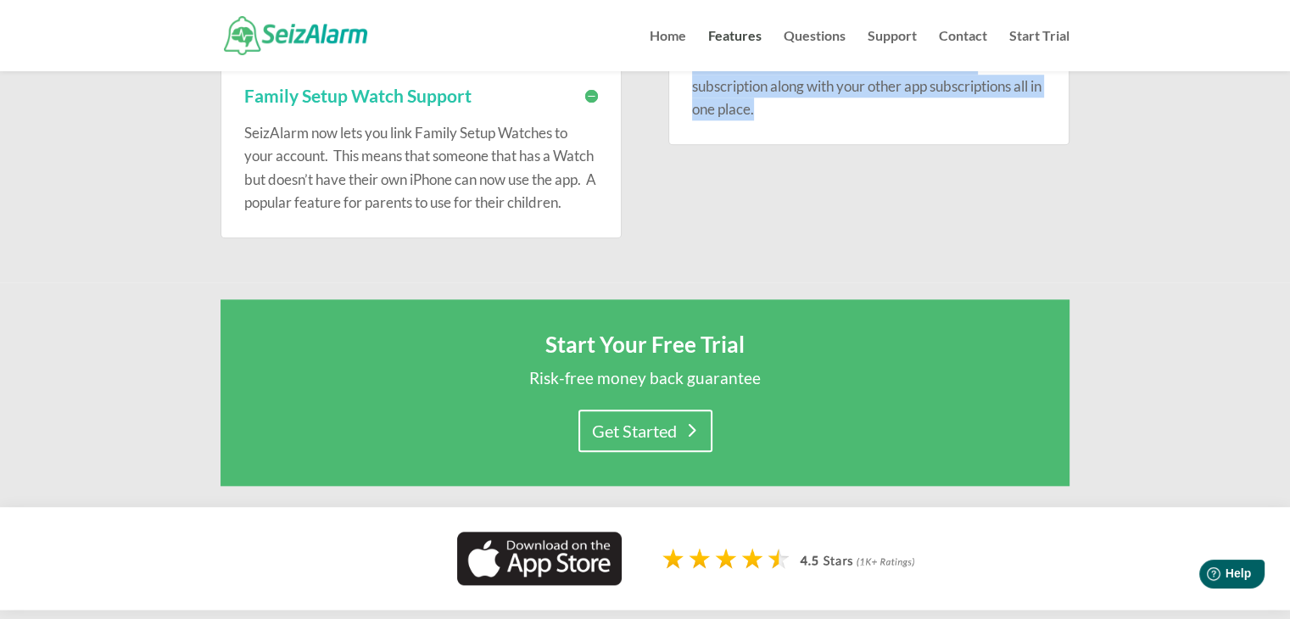
drag, startPoint x: 682, startPoint y: 315, endPoint x: 837, endPoint y: 150, distance: 226.2
copy div "Unlimited Help Requests You are not limited to a fixed amount of help requests …"
